Goal: Book appointment/travel/reservation

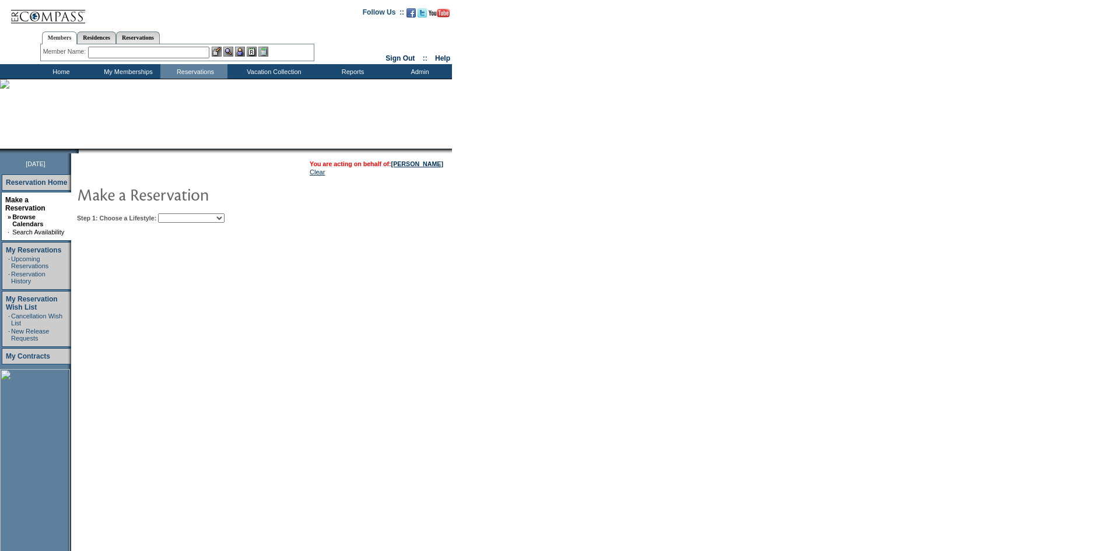
drag, startPoint x: 231, startPoint y: 216, endPoint x: 231, endPoint y: 224, distance: 8.2
click at [225, 216] on select "Beach Leisure Metropolitan Mountain OIAL for Adventure OIAL for Couples OIAL fo…" at bounding box center [191, 218] width 67 height 9
select select "Beach"
click at [178, 215] on select "Beach Leisure Metropolitan Mountain OIAL for Adventure OIAL for Couples OIAL fo…" at bounding box center [191, 218] width 67 height 9
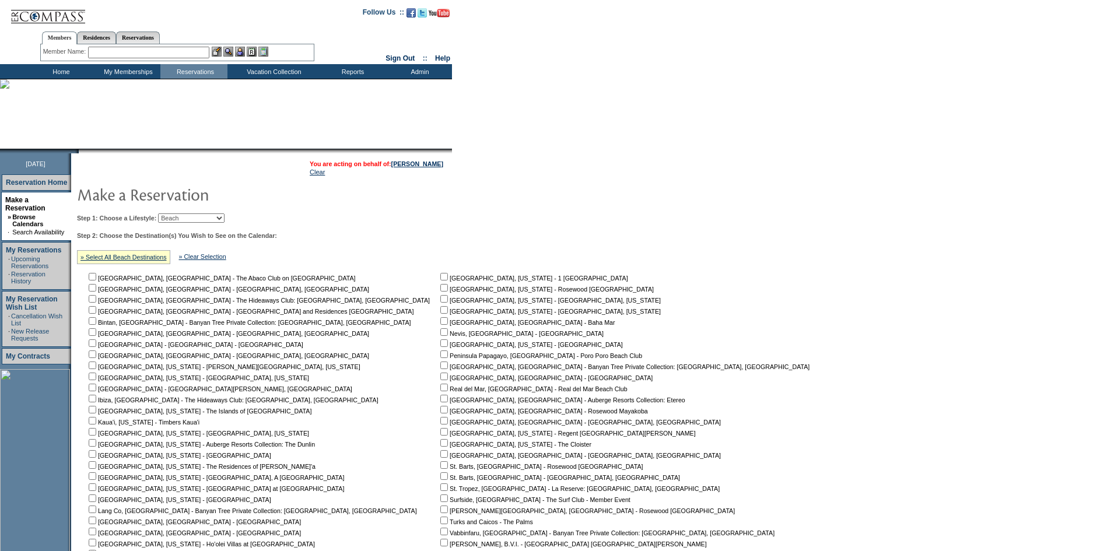
click at [135, 282] on nobr "[GEOGRAPHIC_DATA], [GEOGRAPHIC_DATA] - The Abaco Club on [GEOGRAPHIC_DATA]" at bounding box center [221, 278] width 270 height 7
click at [96, 278] on input "checkbox" at bounding box center [93, 277] width 8 height 8
checkbox input "true"
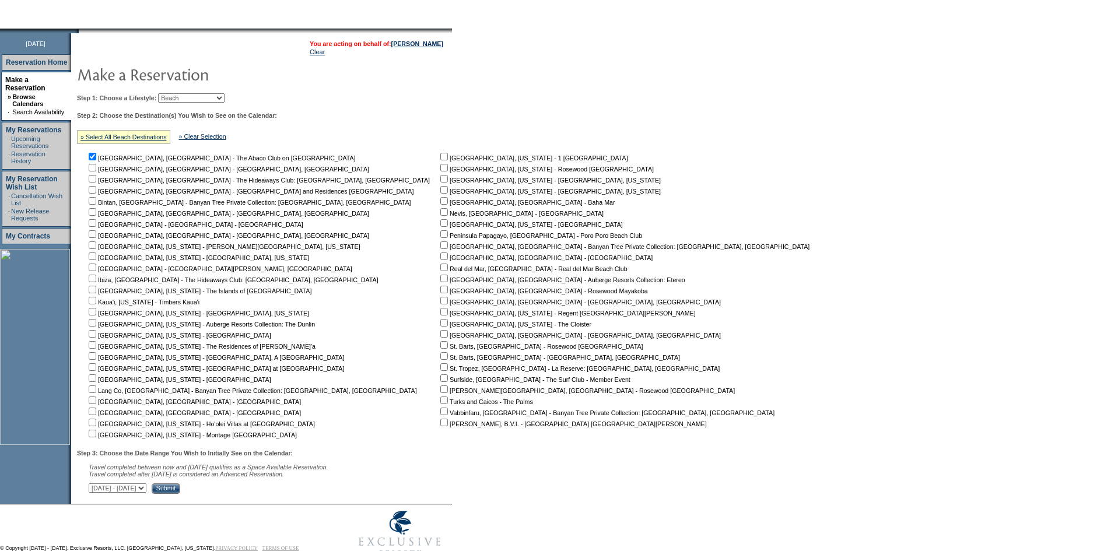
scroll to position [156, 0]
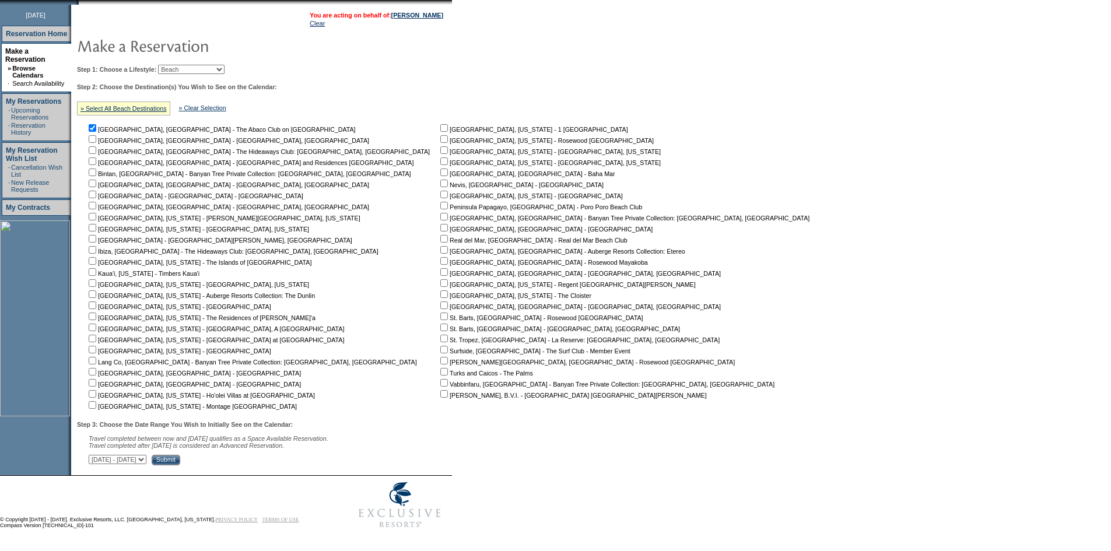
click at [440, 237] on input "checkbox" at bounding box center [444, 239] width 8 height 8
checkbox input "true"
click at [440, 260] on input "checkbox" at bounding box center [444, 261] width 8 height 8
checkbox input "true"
click at [146, 457] on select "[DATE] - [DATE] [DATE] - [DATE] [DATE] - [DATE] [DATE] - [DATE] [DATE] - [DATE]…" at bounding box center [118, 459] width 58 height 9
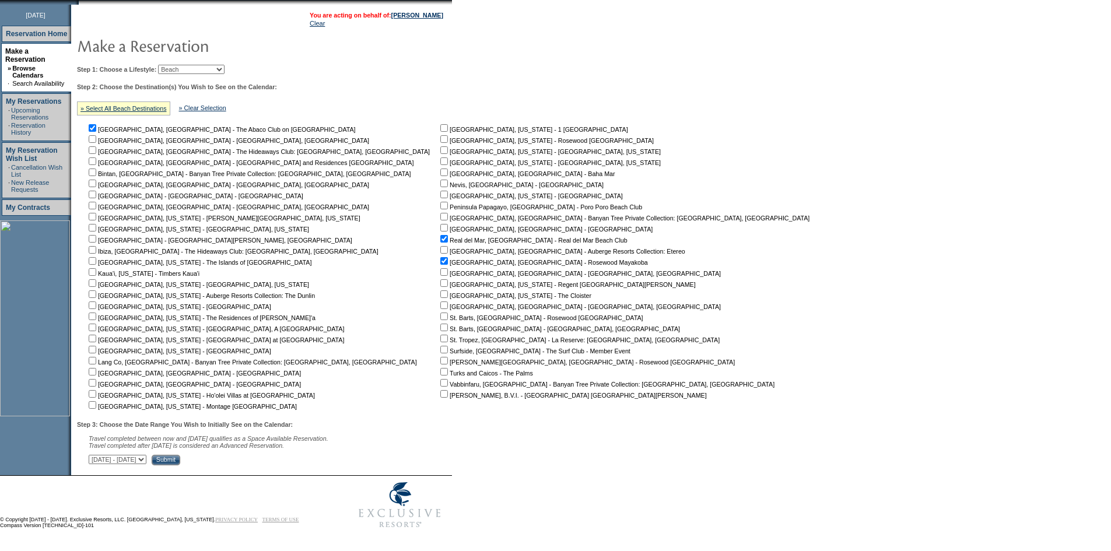
select select "[DATE]|[DATE]"
click at [95, 455] on select "[DATE] - [DATE] [DATE] - [DATE] [DATE] - [DATE] [DATE] - [DATE] [DATE] - [DATE]…" at bounding box center [118, 459] width 58 height 9
click at [246, 454] on div "Step 3: Choose the Date Range You Wish to Initially See on the Calendar: Travel…" at bounding box center [447, 443] width 741 height 44
click at [180, 457] on input "Submit" at bounding box center [166, 460] width 29 height 11
